Goal: Task Accomplishment & Management: Manage account settings

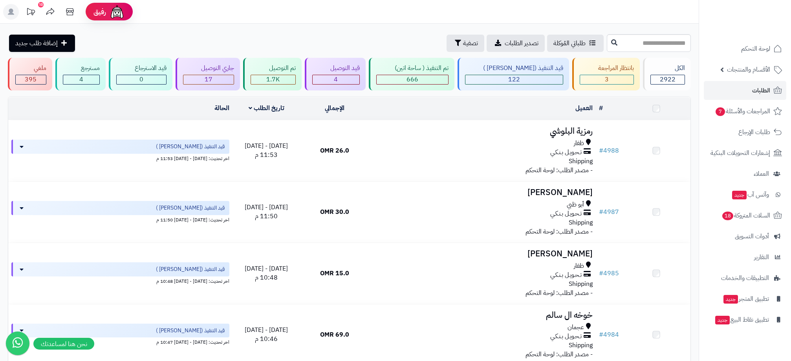
scroll to position [353, 0]
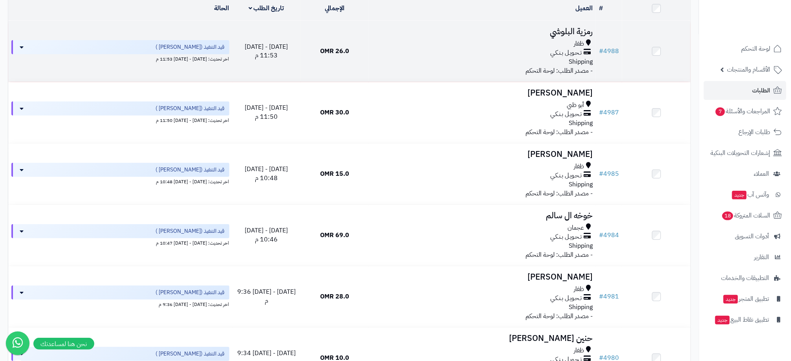
scroll to position [0, 0]
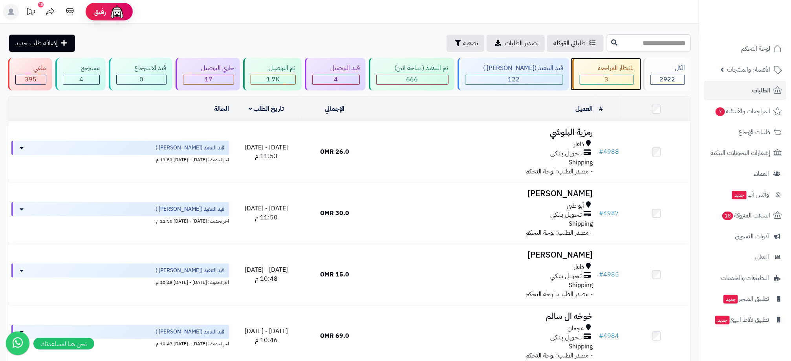
click at [635, 78] on div "بانتظار المراجعة 3" at bounding box center [606, 74] width 68 height 33
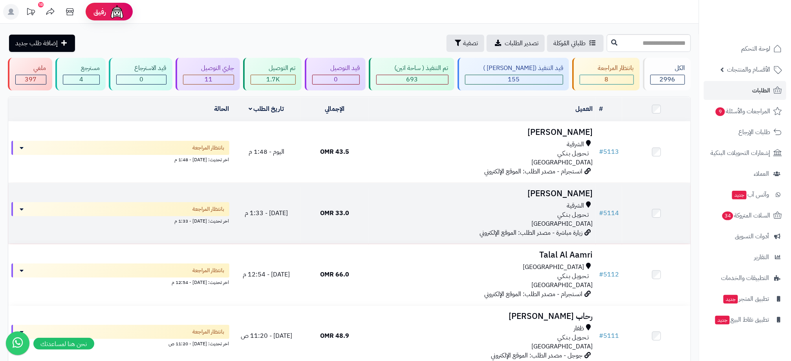
click at [482, 212] on div "تـحـويـل بـنـكـي" at bounding box center [482, 214] width 221 height 9
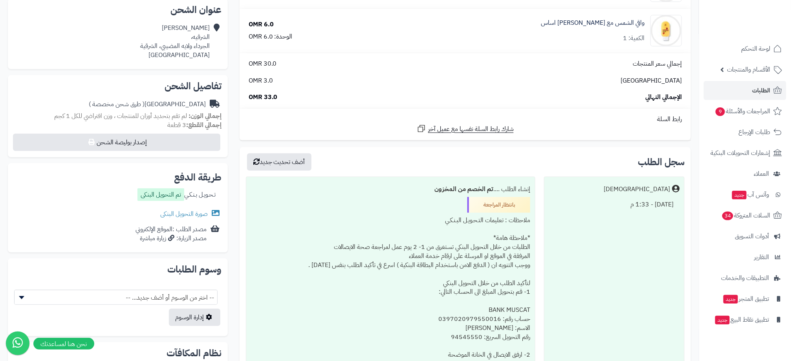
scroll to position [177, 0]
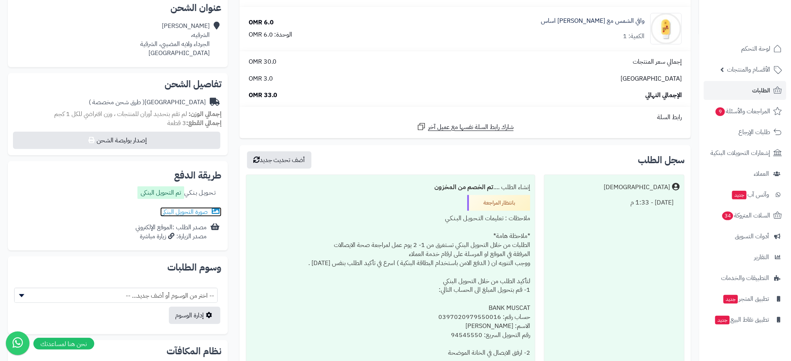
click at [203, 211] on link "صورة التحويل البنكى" at bounding box center [190, 211] width 61 height 9
click at [693, 56] on div "**********" at bounding box center [465, 190] width 463 height 545
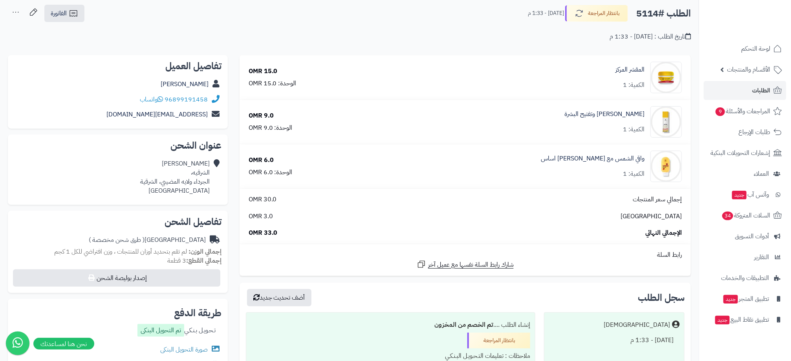
scroll to position [0, 0]
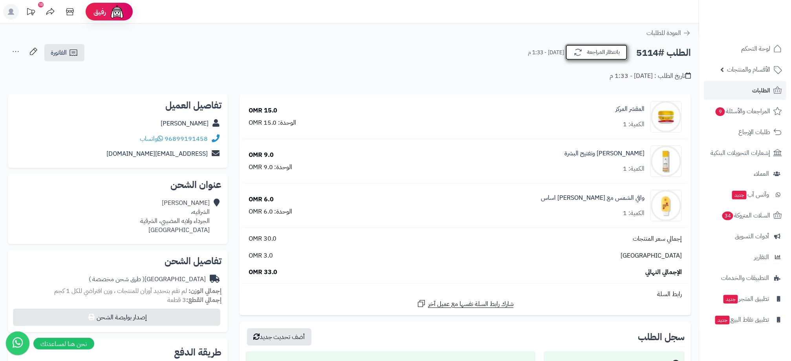
click at [588, 57] on button "بانتظار المراجعة" at bounding box center [596, 52] width 63 height 16
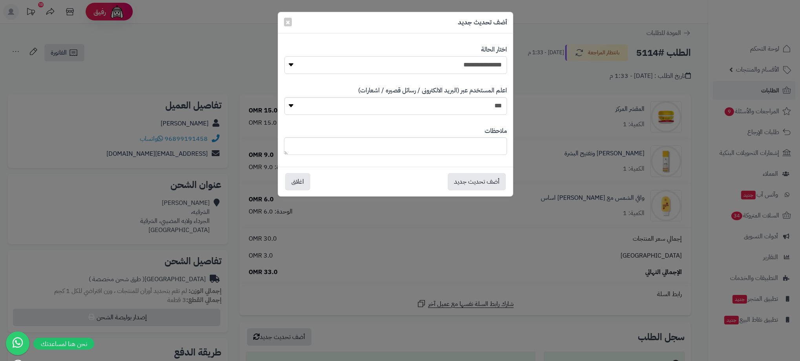
click at [498, 68] on select "**********" at bounding box center [395, 65] width 223 height 18
select select "**"
click at [284, 56] on select "**********" at bounding box center [395, 65] width 223 height 18
click at [696, 106] on div "**********" at bounding box center [400, 180] width 800 height 361
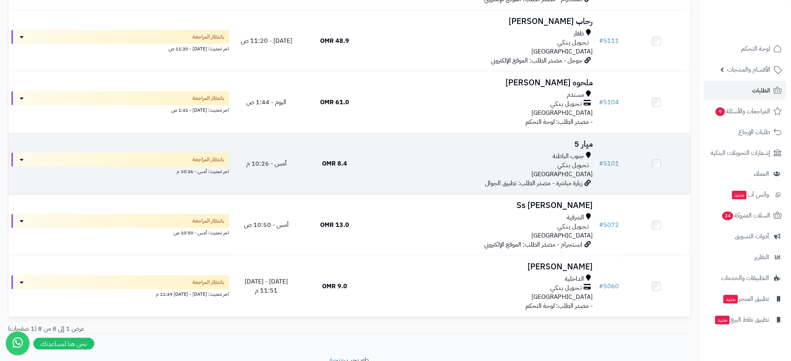
scroll to position [330, 0]
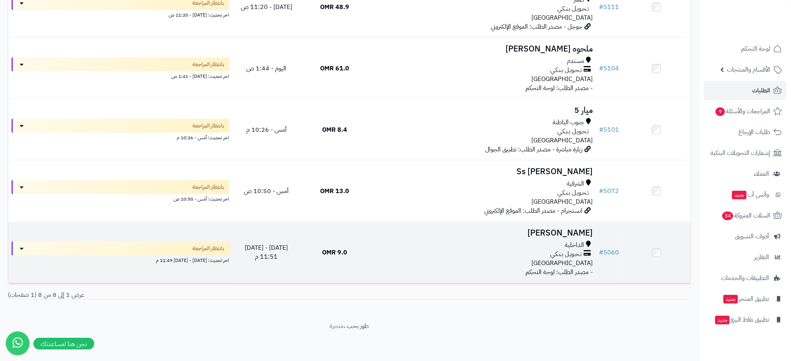
click at [447, 256] on div "تـحـويـل بـنـكـي" at bounding box center [482, 253] width 221 height 9
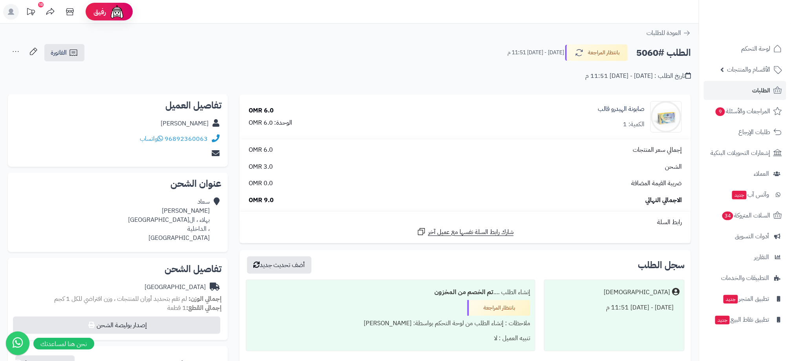
click at [696, 144] on div "**********" at bounding box center [465, 236] width 463 height 285
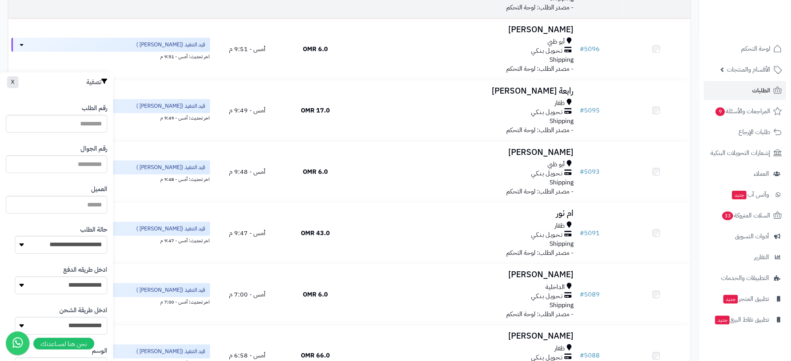
scroll to position [304, 0]
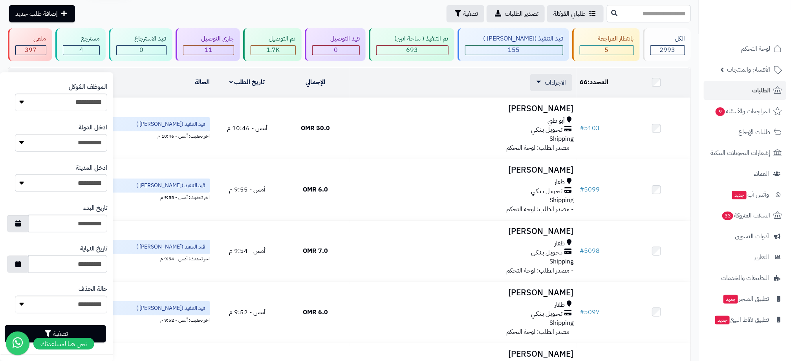
scroll to position [0, 0]
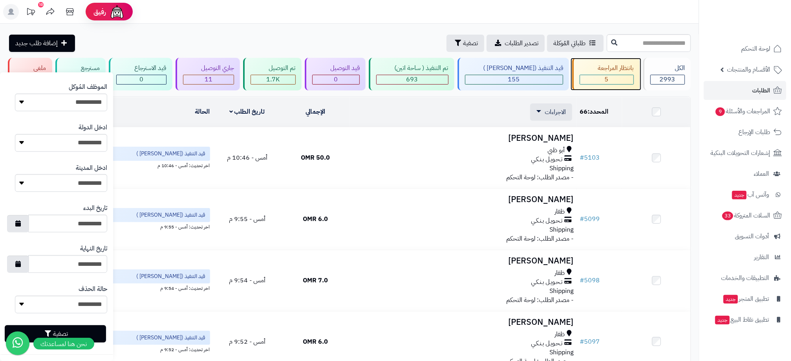
click at [616, 75] on div "5" at bounding box center [606, 79] width 53 height 9
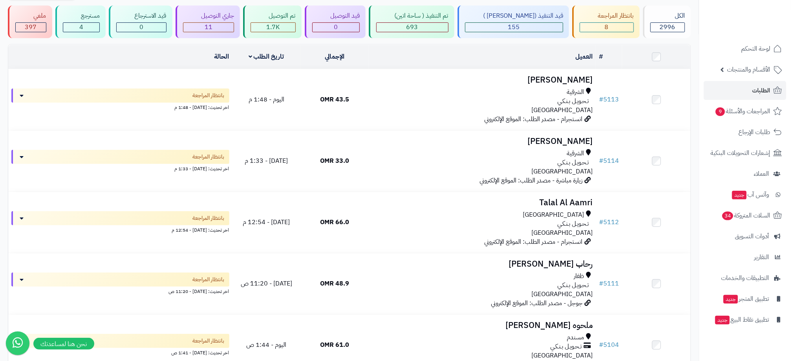
scroll to position [35, 0]
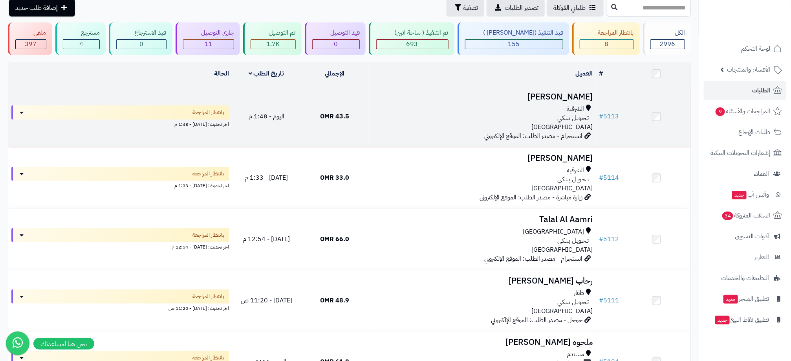
click at [478, 130] on div "الشرقية تـحـويـل بـنـكـي [GEOGRAPHIC_DATA]" at bounding box center [482, 117] width 221 height 27
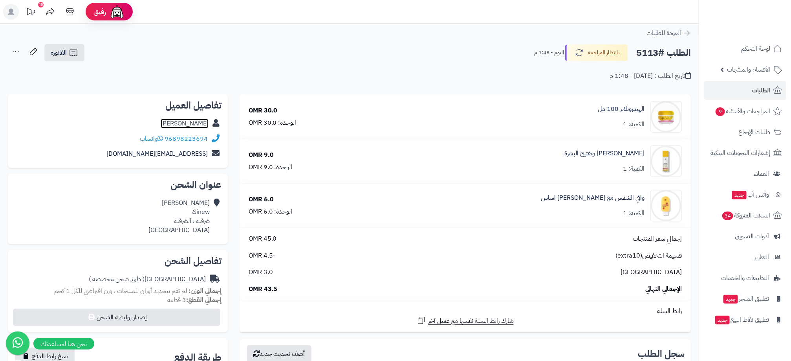
click at [194, 119] on link "Yara Yaraa" at bounding box center [185, 123] width 48 height 9
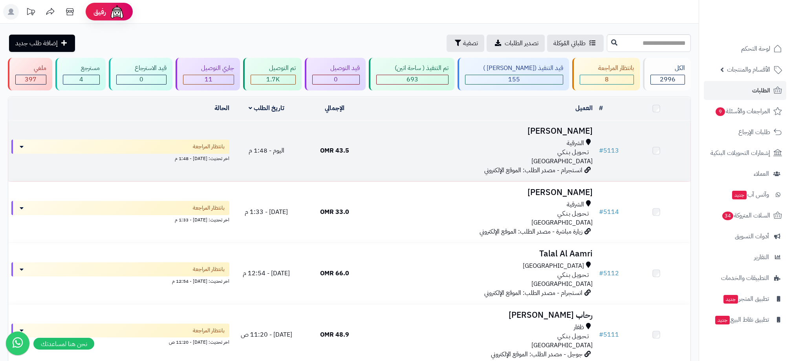
scroll to position [35, 0]
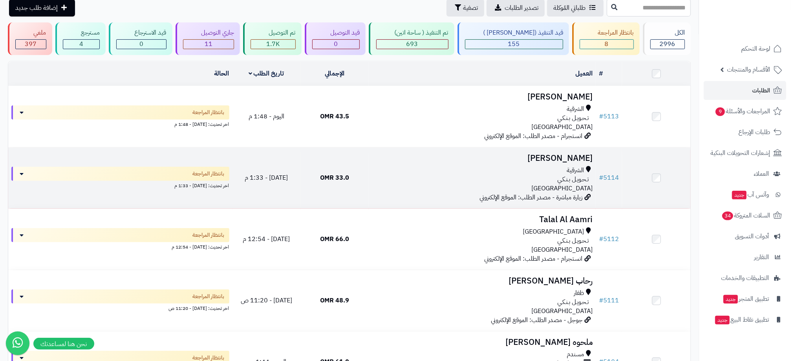
click at [374, 180] on div "تـحـويـل بـنـكـي" at bounding box center [482, 179] width 221 height 9
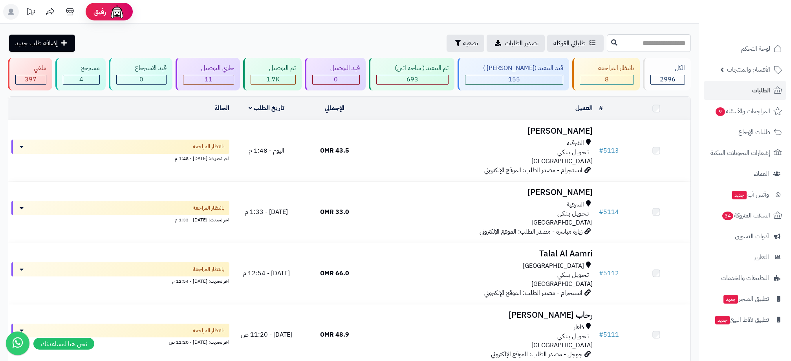
scroll to position [35, 0]
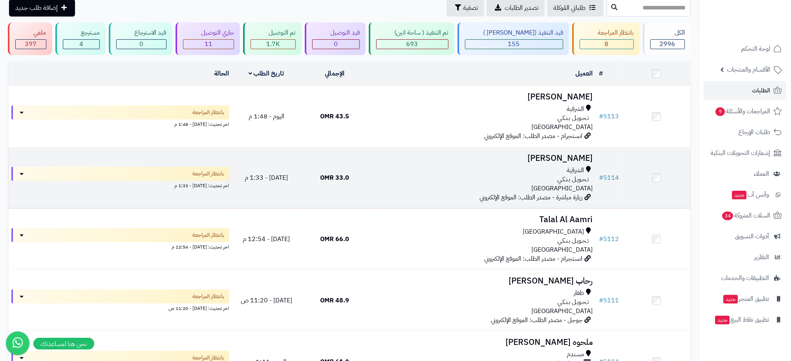
click at [393, 192] on div "الشرقية تـحـويـل بـنـكـي عمان" at bounding box center [482, 179] width 221 height 27
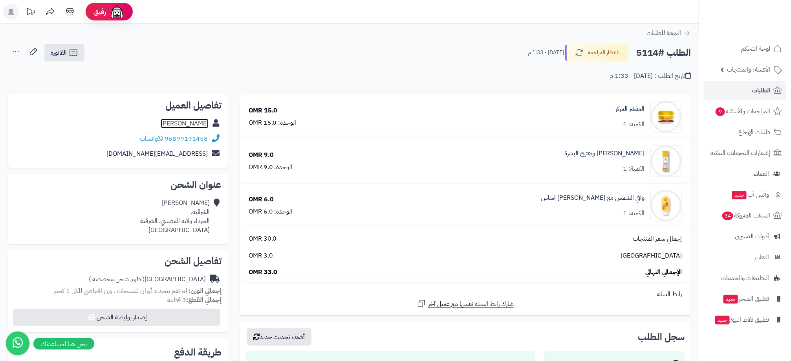
click at [191, 124] on link "عبير السيابي" at bounding box center [185, 123] width 48 height 9
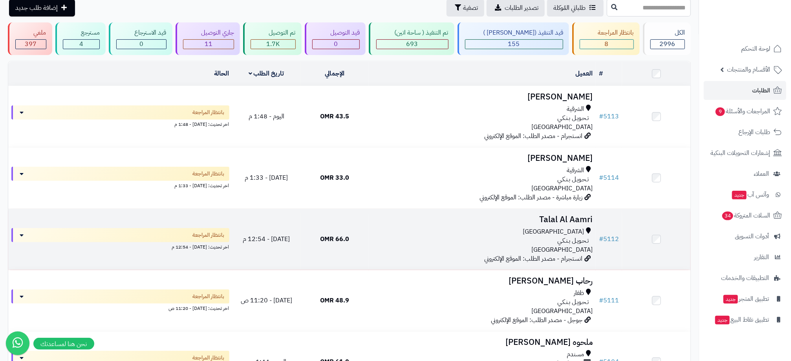
scroll to position [153, 0]
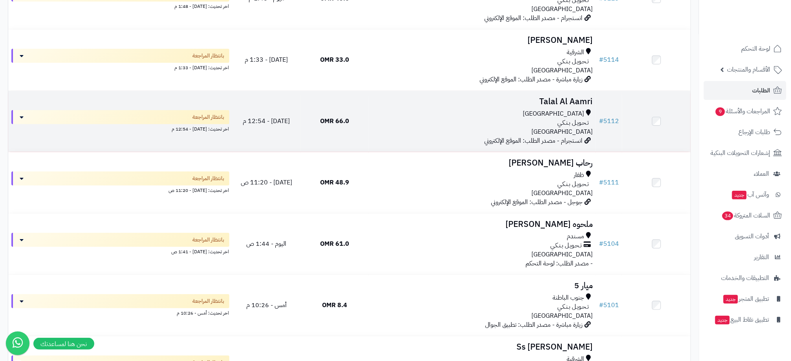
click at [500, 115] on div "مسقط" at bounding box center [482, 113] width 221 height 9
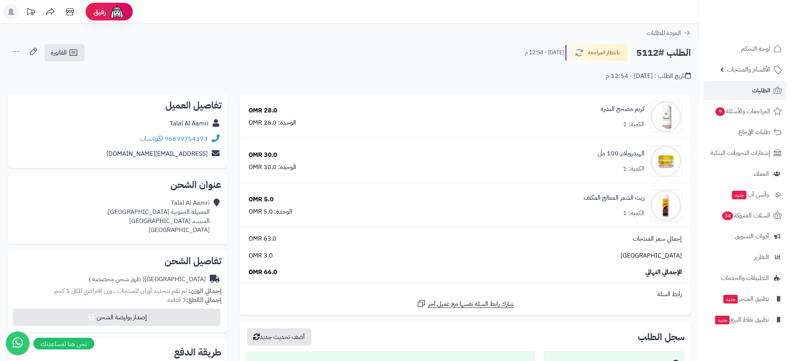
scroll to position [59, 0]
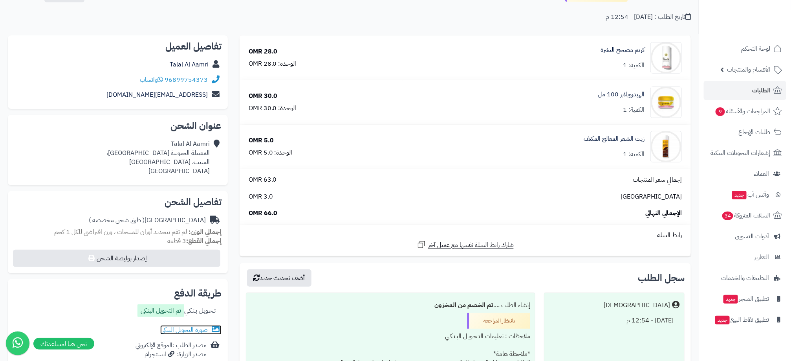
click at [194, 326] on link "صورة التحويل البنكى" at bounding box center [190, 329] width 61 height 9
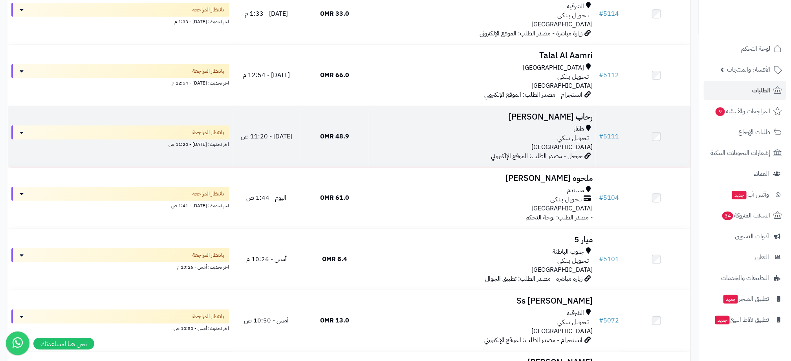
scroll to position [212, 0]
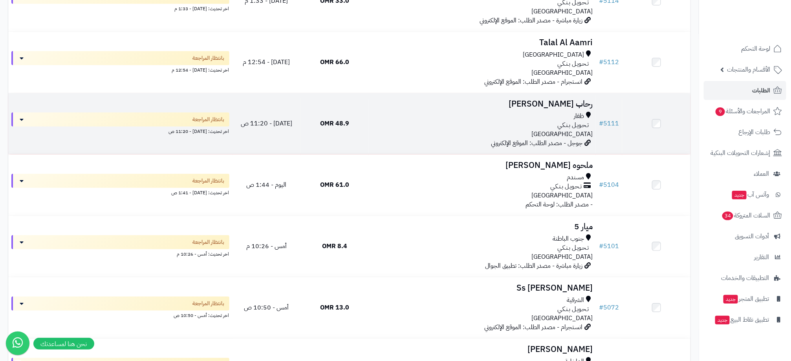
click at [444, 132] on div "ظفار تـحـويـل بـنـكـي [GEOGRAPHIC_DATA]" at bounding box center [482, 125] width 221 height 27
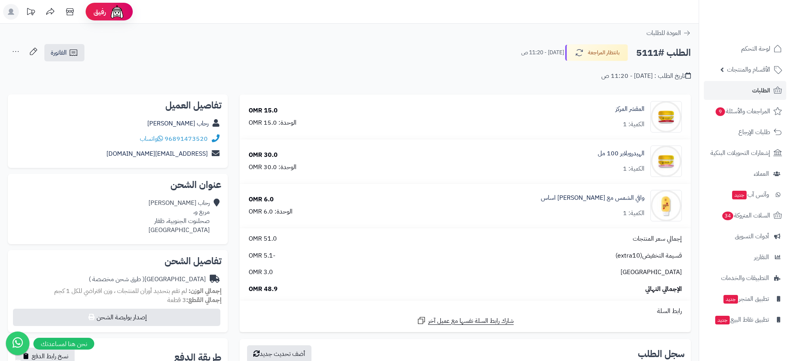
scroll to position [118, 0]
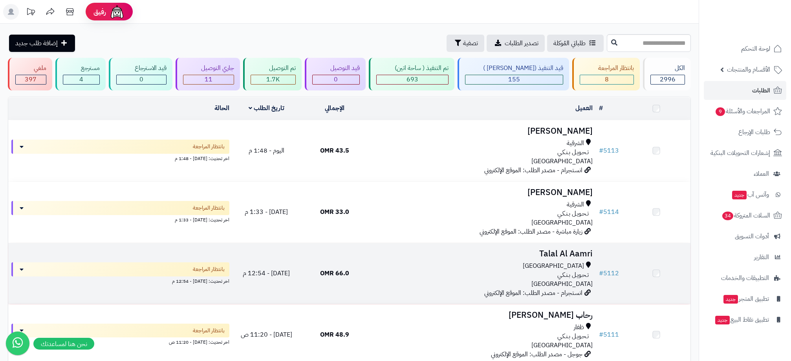
scroll to position [212, 0]
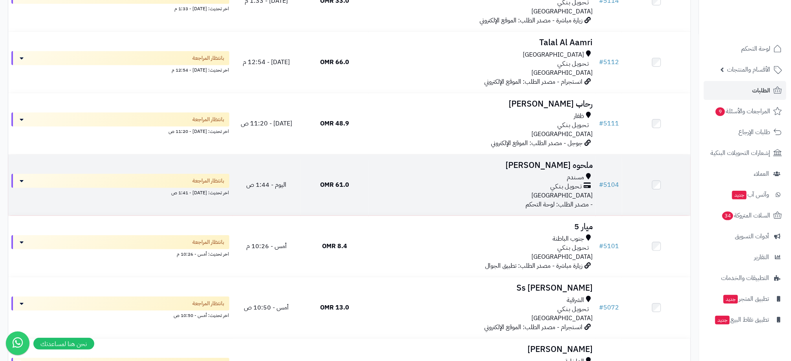
click at [494, 176] on div "مسندم" at bounding box center [482, 177] width 221 height 9
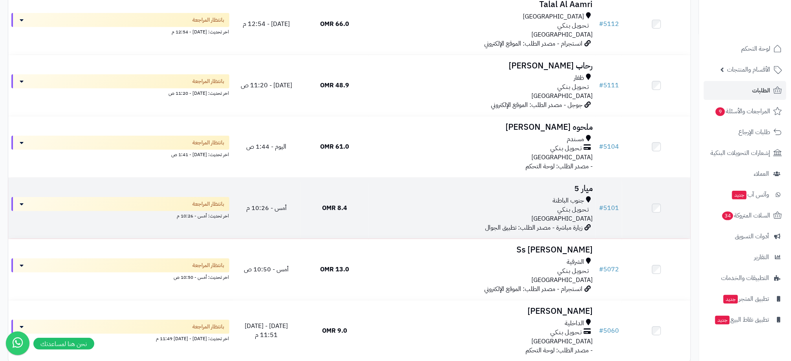
scroll to position [271, 0]
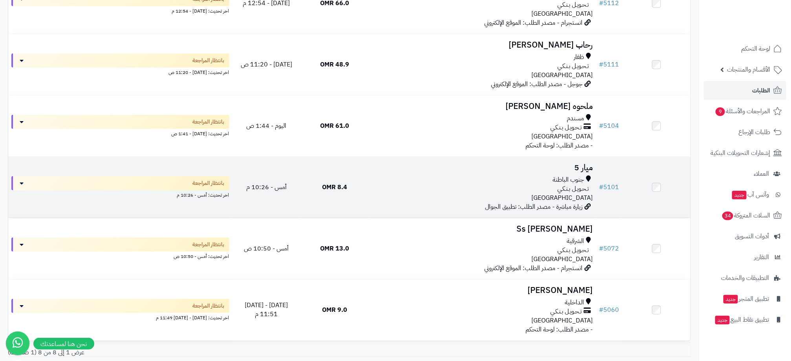
click at [449, 174] on td "ميار 5 جنوب ال[GEOGRAPHIC_DATA] تـحـويـل بـنـكـي [GEOGRAPHIC_DATA] زيارة مباشرة…" at bounding box center [482, 187] width 227 height 61
click at [451, 189] on div "تـحـويـل بـنـكـي" at bounding box center [482, 188] width 221 height 9
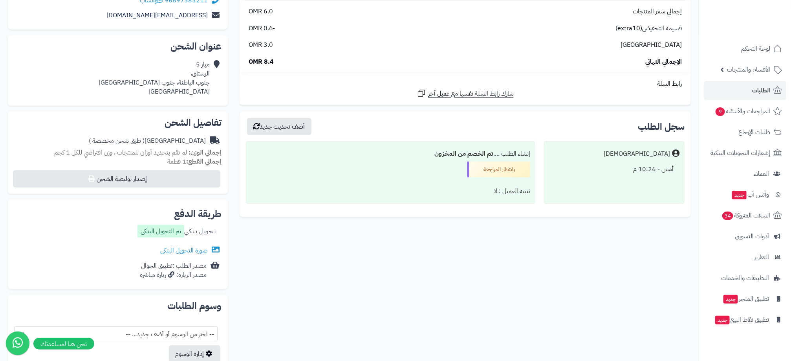
scroll to position [118, 0]
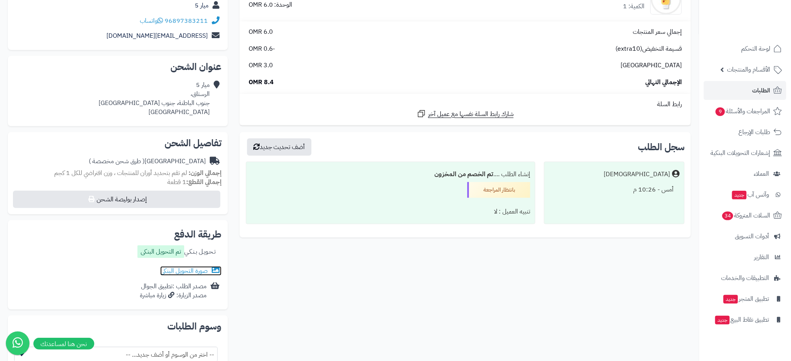
click at [199, 270] on link "صورة التحويل البنكى" at bounding box center [190, 270] width 61 height 9
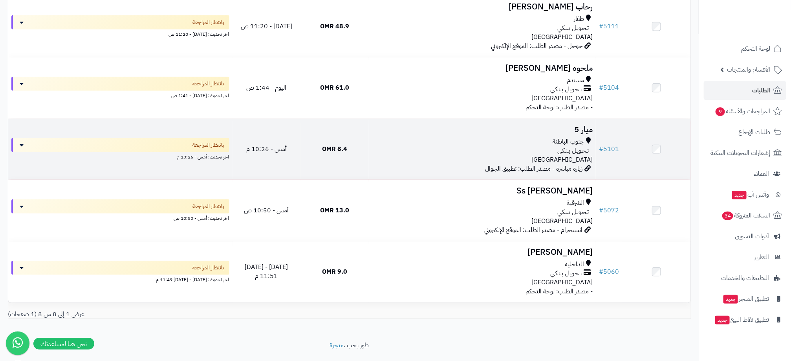
scroll to position [330, 0]
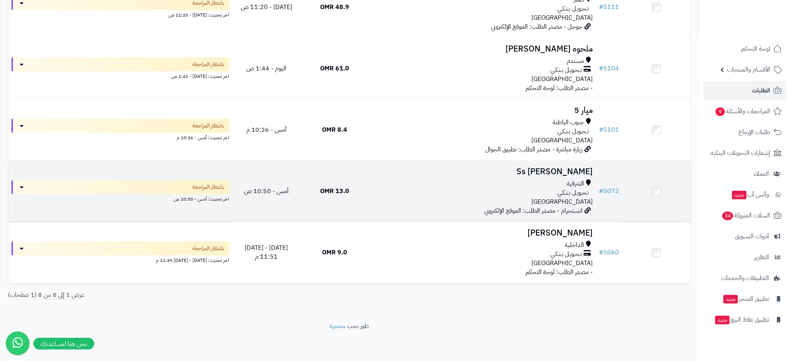
click at [397, 188] on div "تـحـويـل بـنـكـي" at bounding box center [482, 192] width 221 height 9
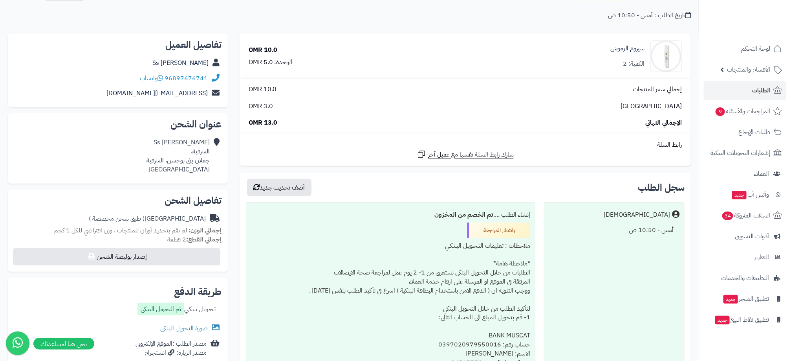
scroll to position [177, 0]
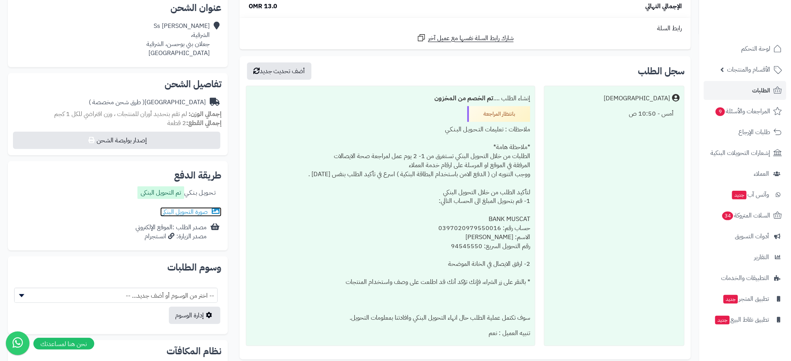
click at [200, 207] on link "صورة التحويل البنكى" at bounding box center [190, 211] width 61 height 9
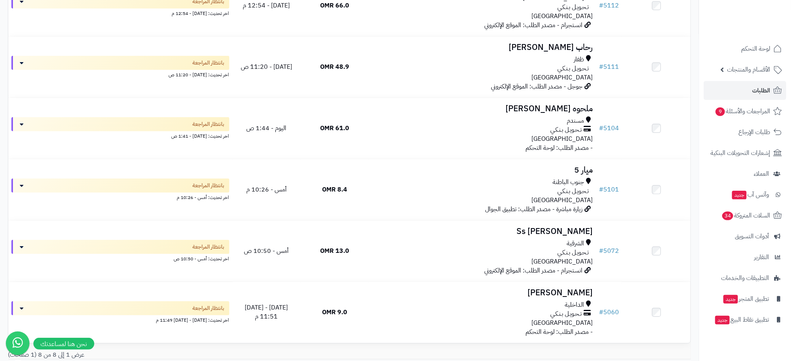
scroll to position [295, 0]
